Goal: Information Seeking & Learning: Learn about a topic

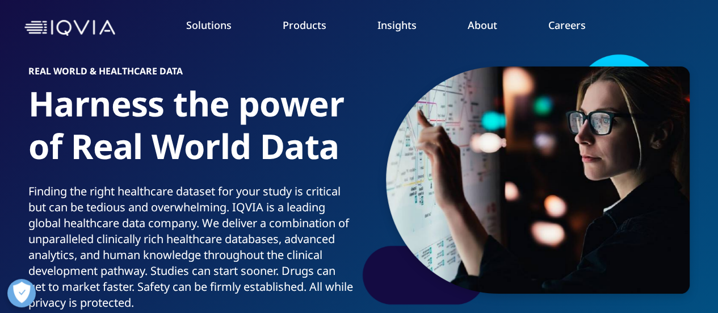
scroll to position [57, 0]
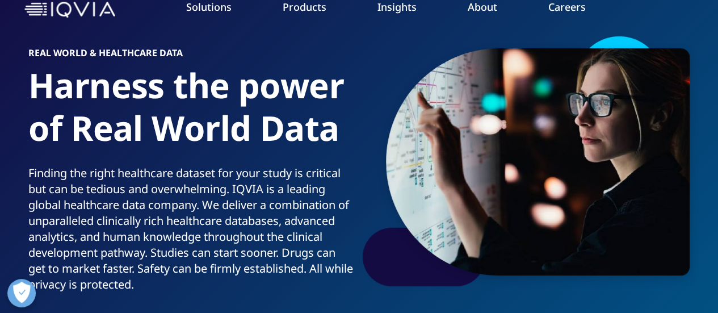
click at [78, 141] on link "IQVIA AI Assistant" at bounding box center [64, 138] width 72 height 11
